Goal: Find specific page/section: Find specific page/section

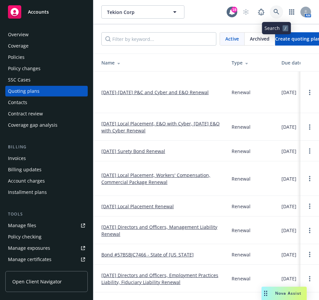
click at [279, 15] on link at bounding box center [276, 11] width 13 height 13
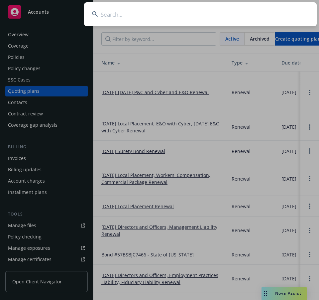
click at [215, 13] on input at bounding box center [200, 14] width 233 height 24
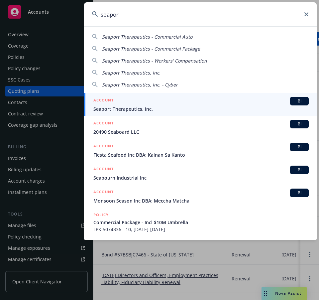
type input "seaport"
click at [121, 105] on span "Seaport Therapeutics, Inc." at bounding box center [201, 108] width 216 height 7
